Goal: Task Accomplishment & Management: Manage account settings

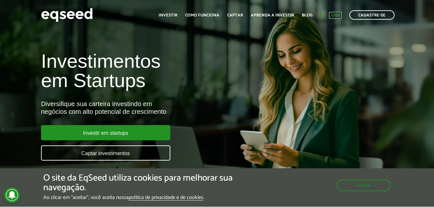
click at [336, 15] on link "Login" at bounding box center [335, 15] width 13 height 4
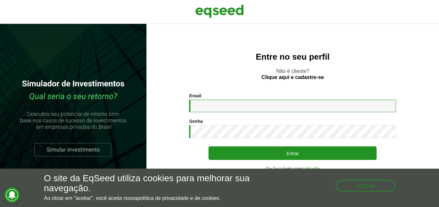
click at [198, 107] on input "Email *" at bounding box center [292, 106] width 207 height 13
type input "**********"
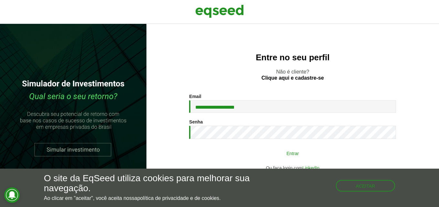
click at [316, 150] on button "Entrar" at bounding box center [292, 153] width 168 height 12
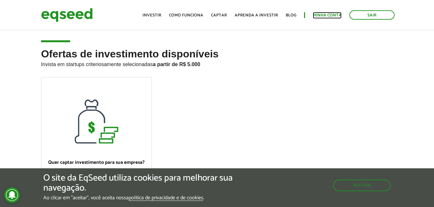
click at [329, 14] on link "Minha conta" at bounding box center [327, 15] width 29 height 4
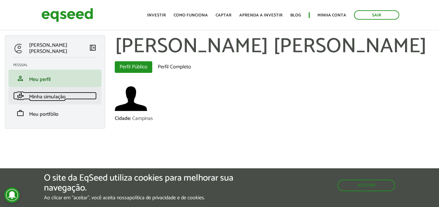
click at [51, 99] on span "Minha simulação" at bounding box center [47, 97] width 36 height 9
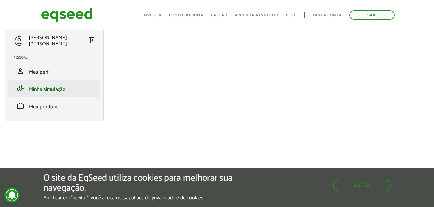
scroll to position [14, 0]
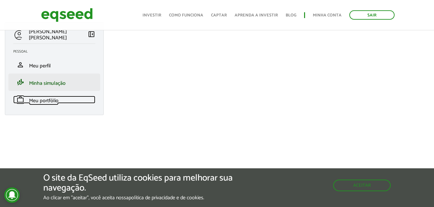
click at [51, 100] on span "Meu portfólio" at bounding box center [43, 101] width 29 height 9
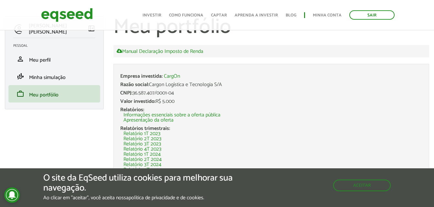
scroll to position [28, 0]
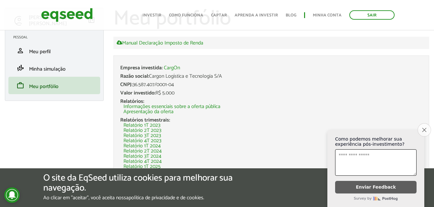
click at [423, 124] on button "Close survey" at bounding box center [424, 130] width 14 height 14
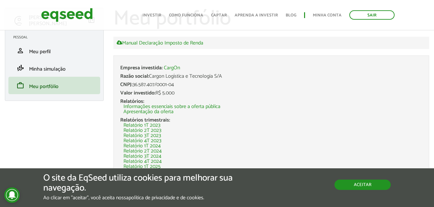
click at [377, 187] on button "Aceitar" at bounding box center [362, 185] width 56 height 10
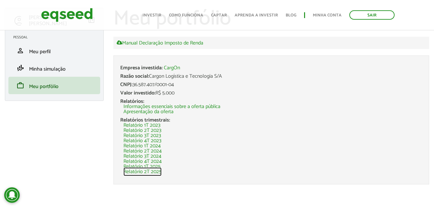
click at [156, 173] on link "Relatório 2T 2025" at bounding box center [142, 172] width 38 height 5
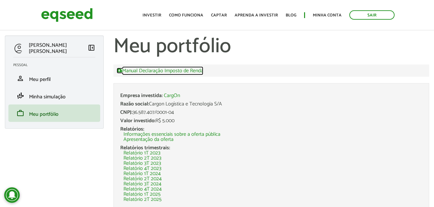
click at [174, 70] on link "Manual Declaração Imposto de Renda" at bounding box center [160, 71] width 87 height 6
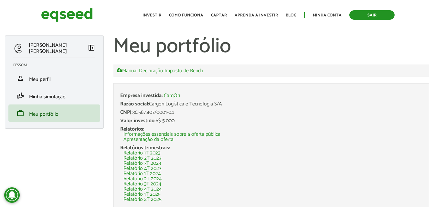
click at [369, 15] on link "Sair" at bounding box center [371, 14] width 45 height 9
